Goal: Information Seeking & Learning: Learn about a topic

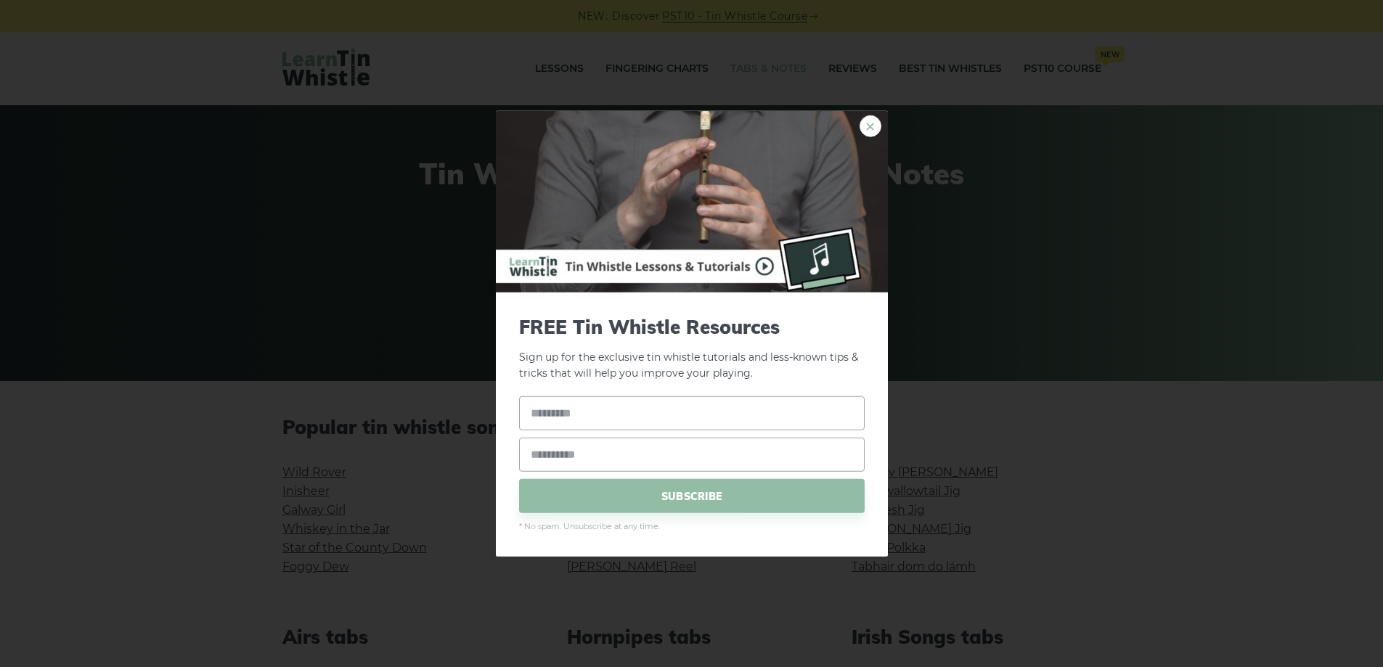
click at [871, 131] on link "×" at bounding box center [871, 126] width 22 height 22
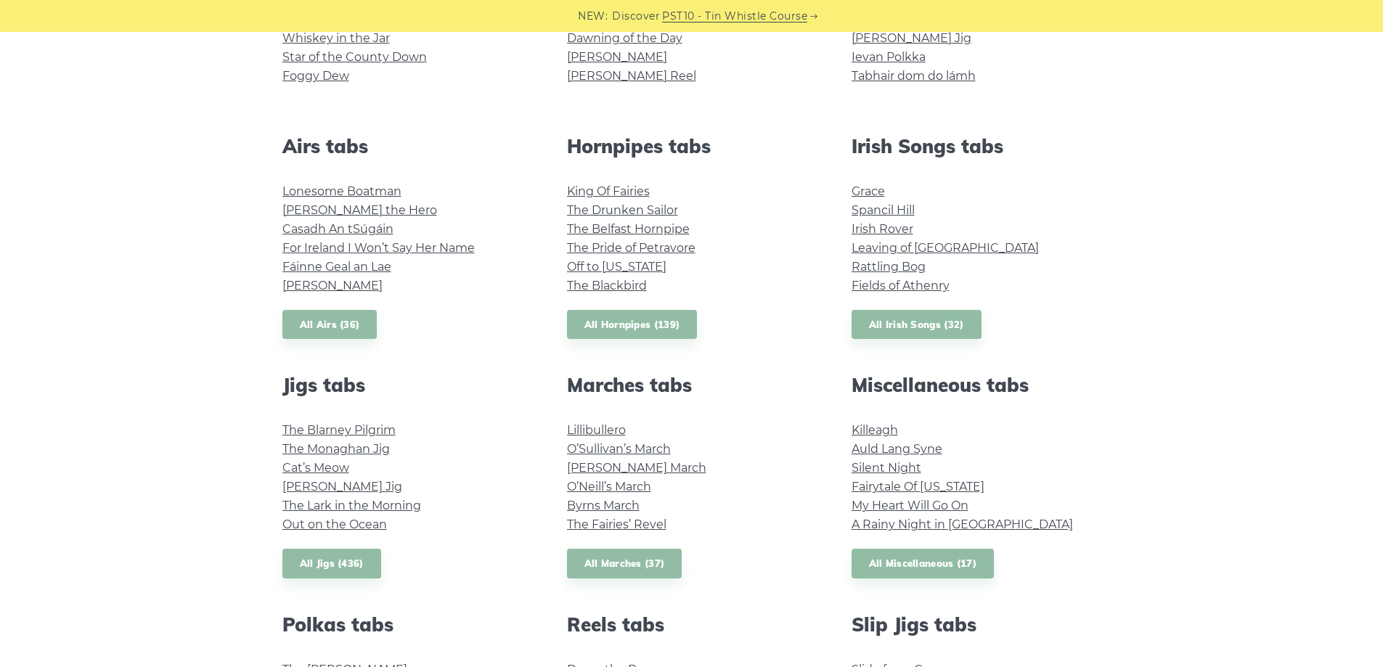
scroll to position [508, 0]
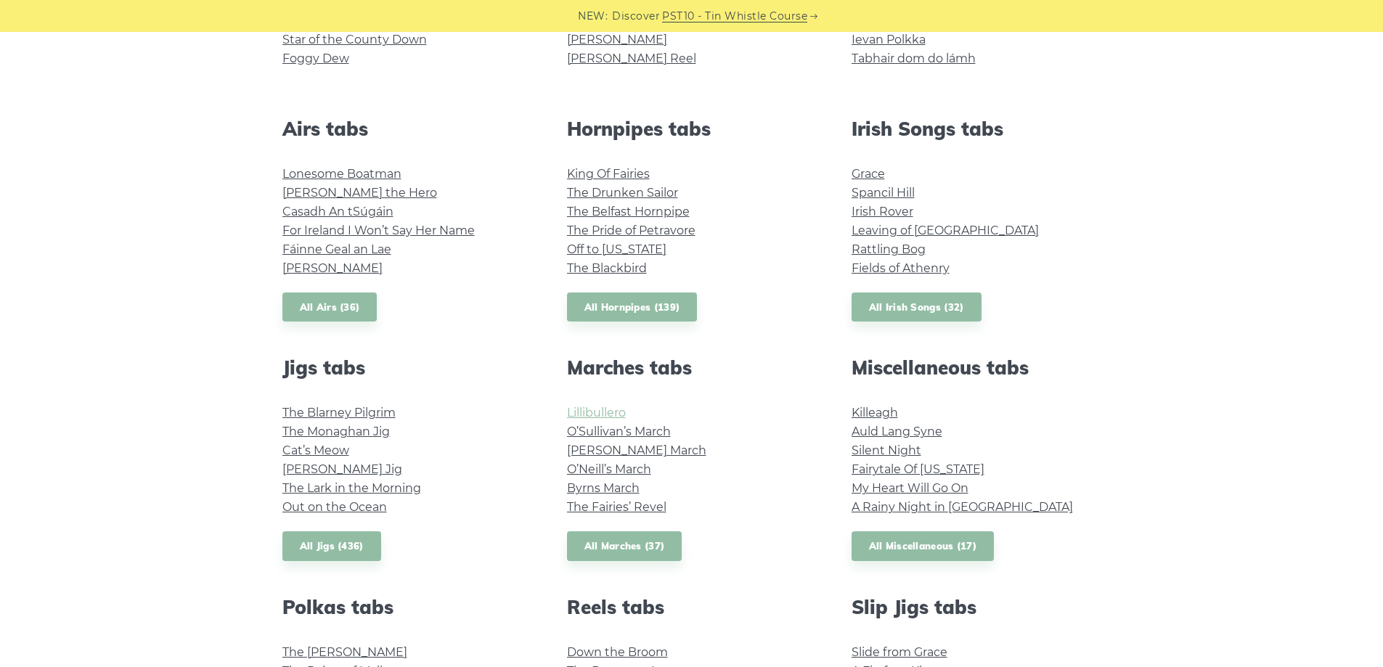
click at [603, 407] on link "Lillibullero" at bounding box center [596, 413] width 59 height 14
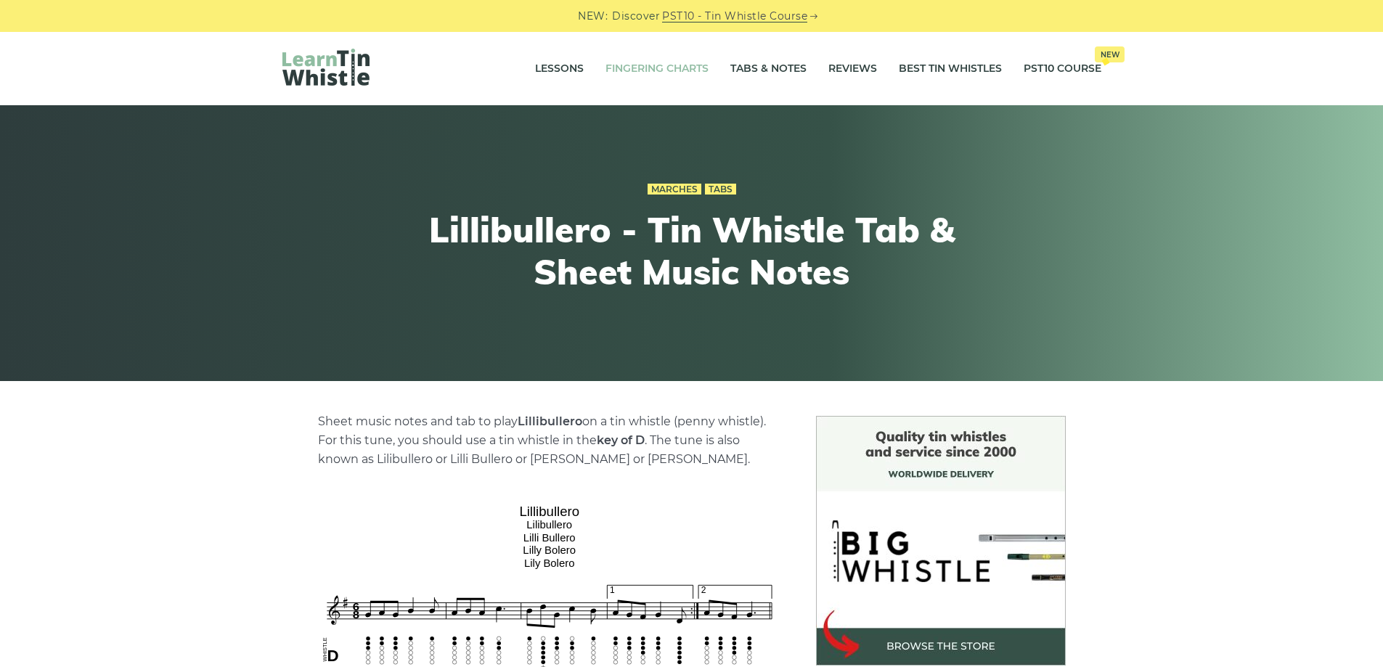
click at [680, 64] on link "Fingering Charts" at bounding box center [657, 69] width 103 height 36
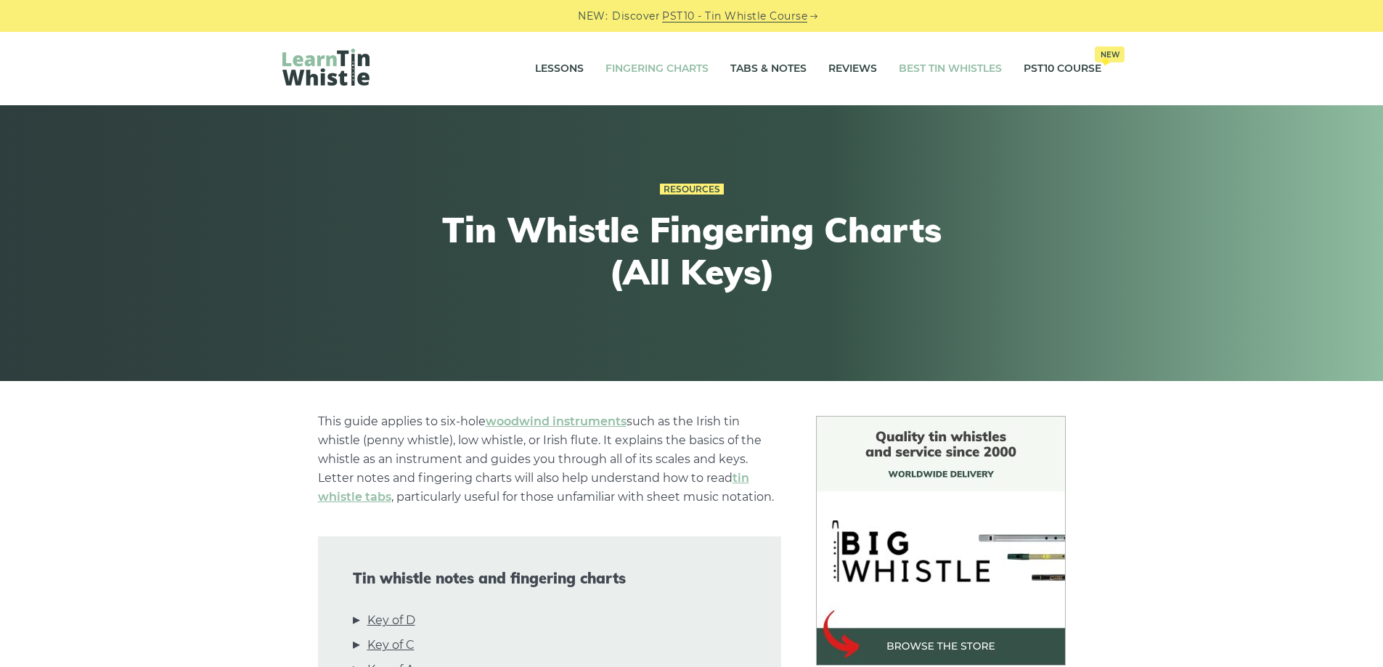
click at [919, 64] on link "Best Tin Whistles" at bounding box center [950, 69] width 103 height 36
